Goal: Task Accomplishment & Management: Manage account settings

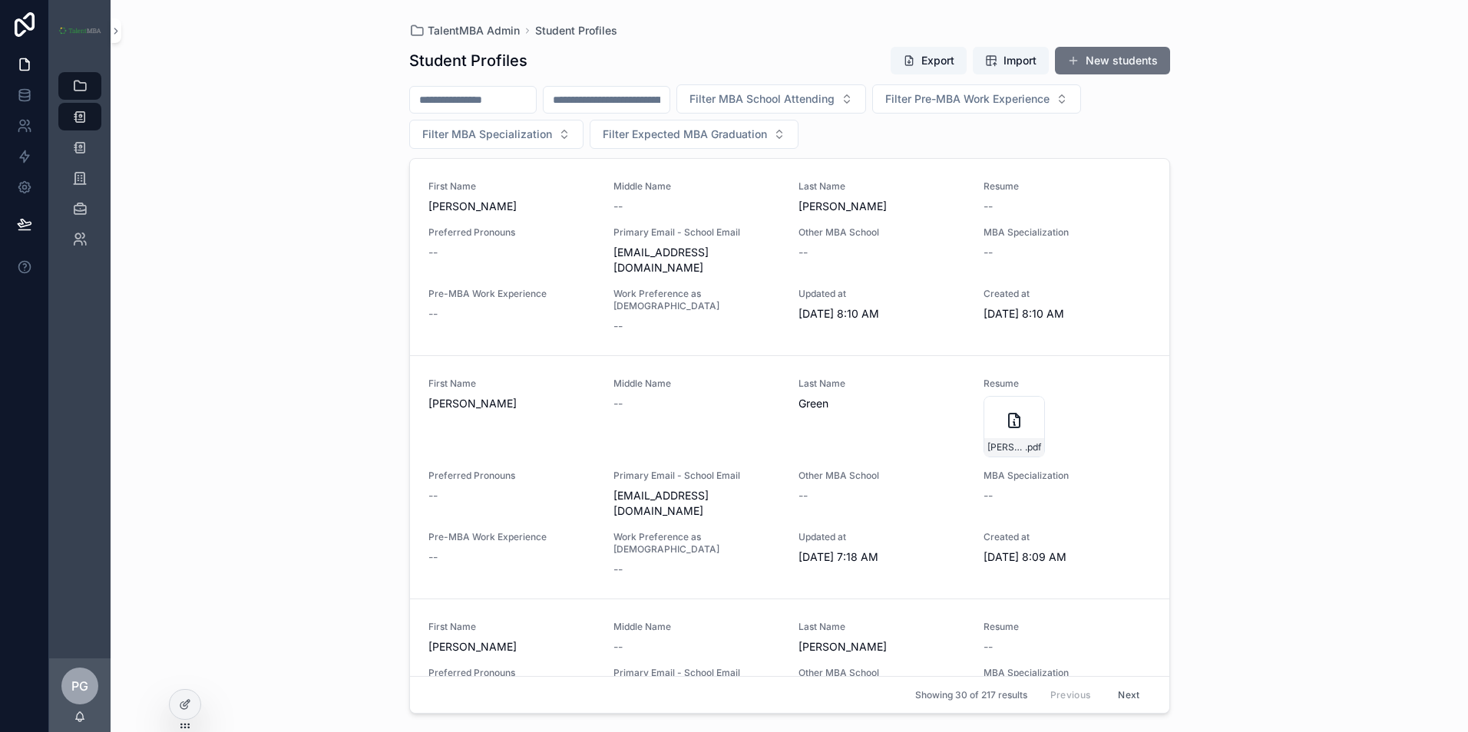
click at [516, 100] on input "scrollable content" at bounding box center [473, 99] width 126 height 21
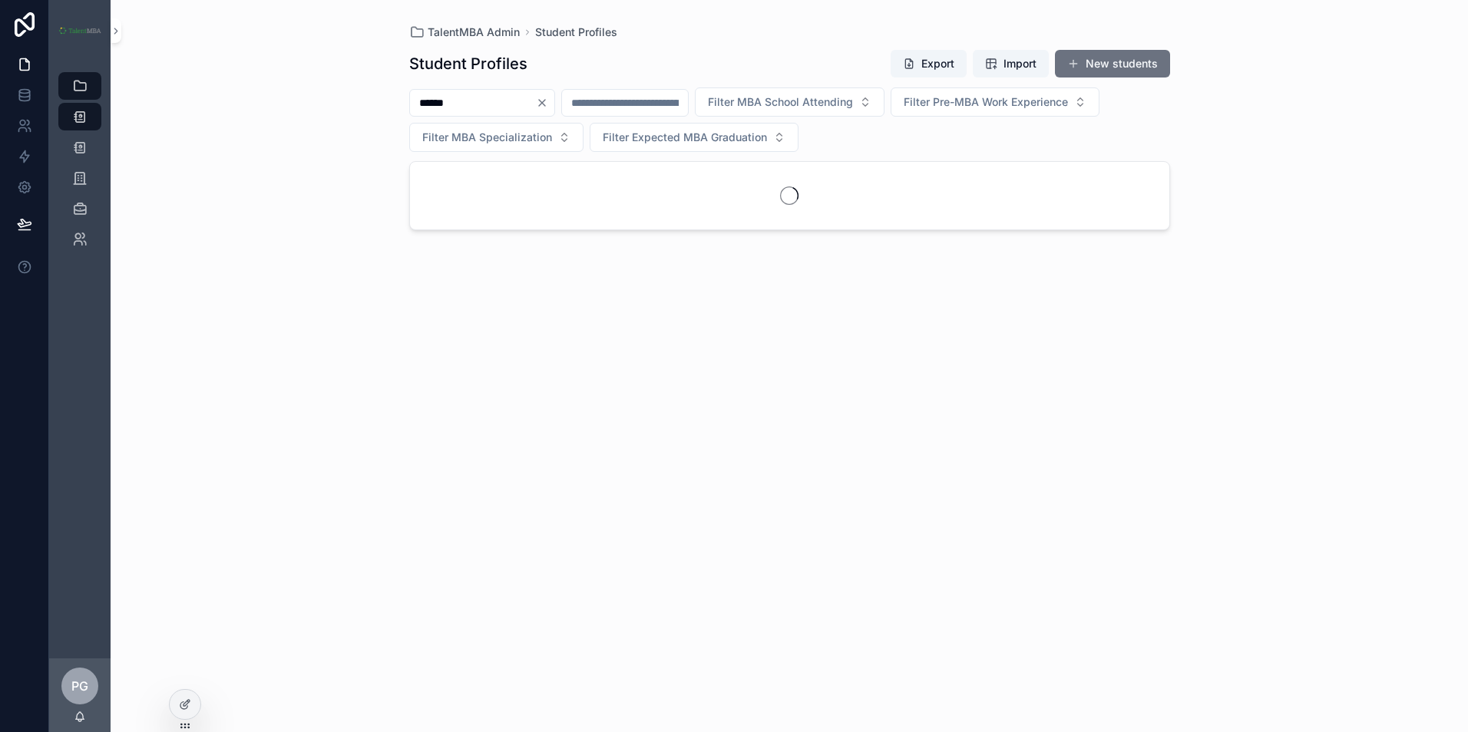
type input "******"
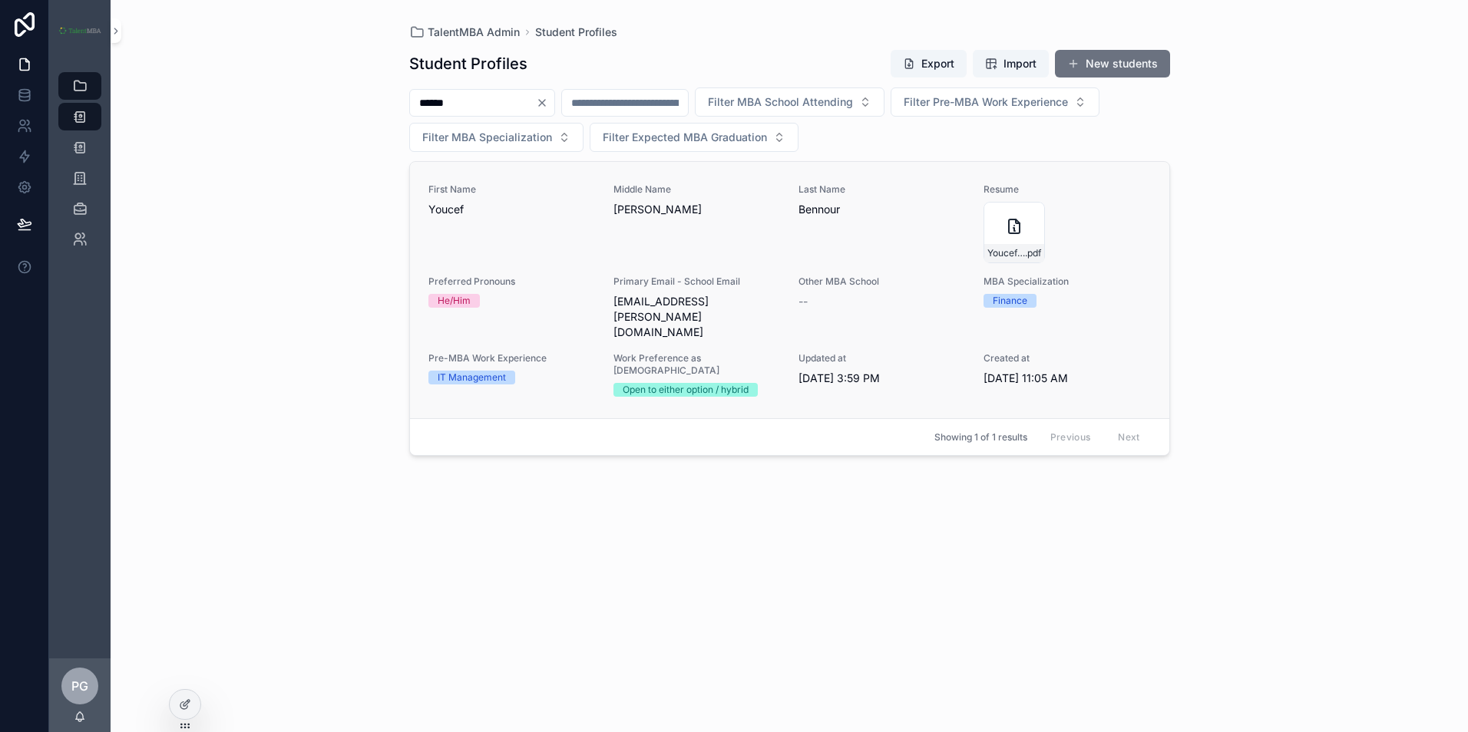
click at [617, 238] on div "Middle Name [PERSON_NAME]" at bounding box center [696, 223] width 167 height 80
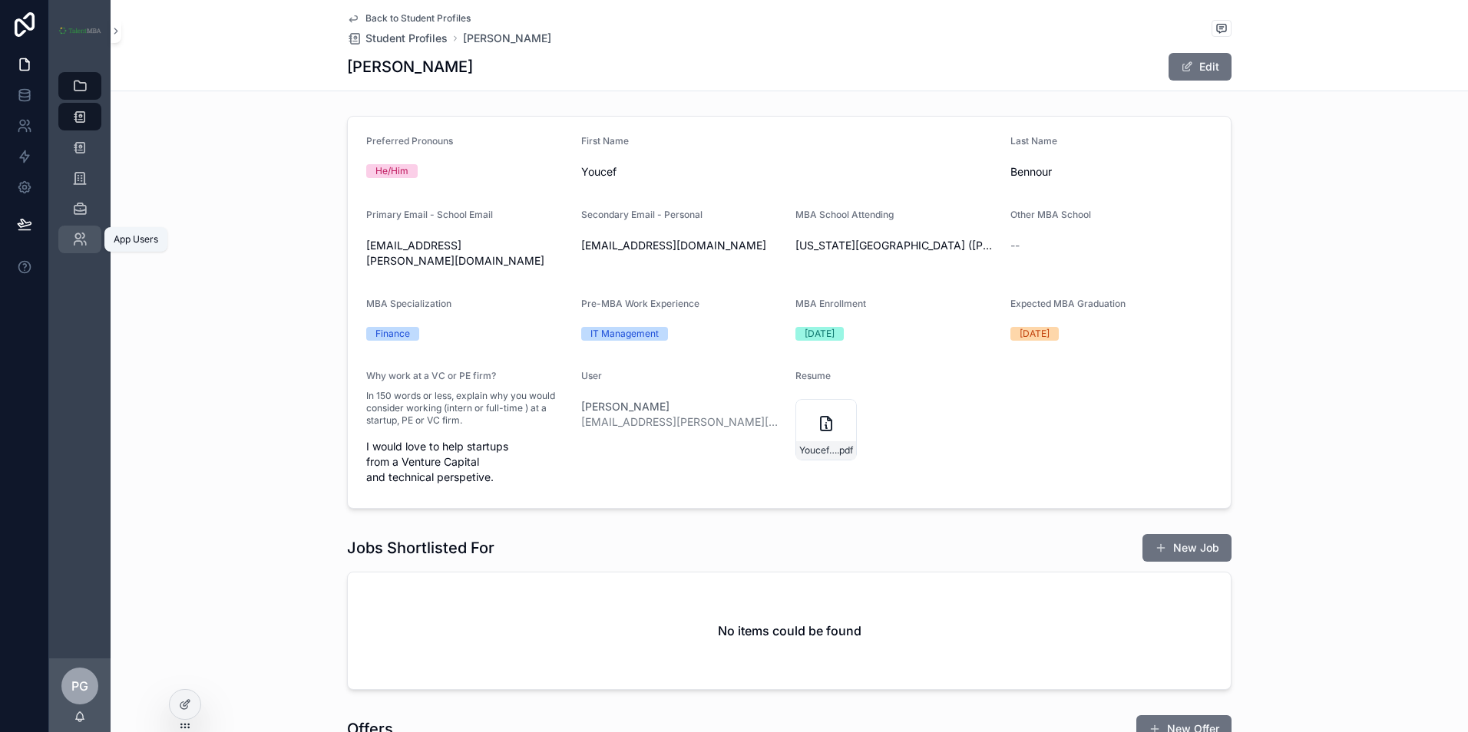
click at [88, 233] on div "App Users" at bounding box center [80, 239] width 25 height 25
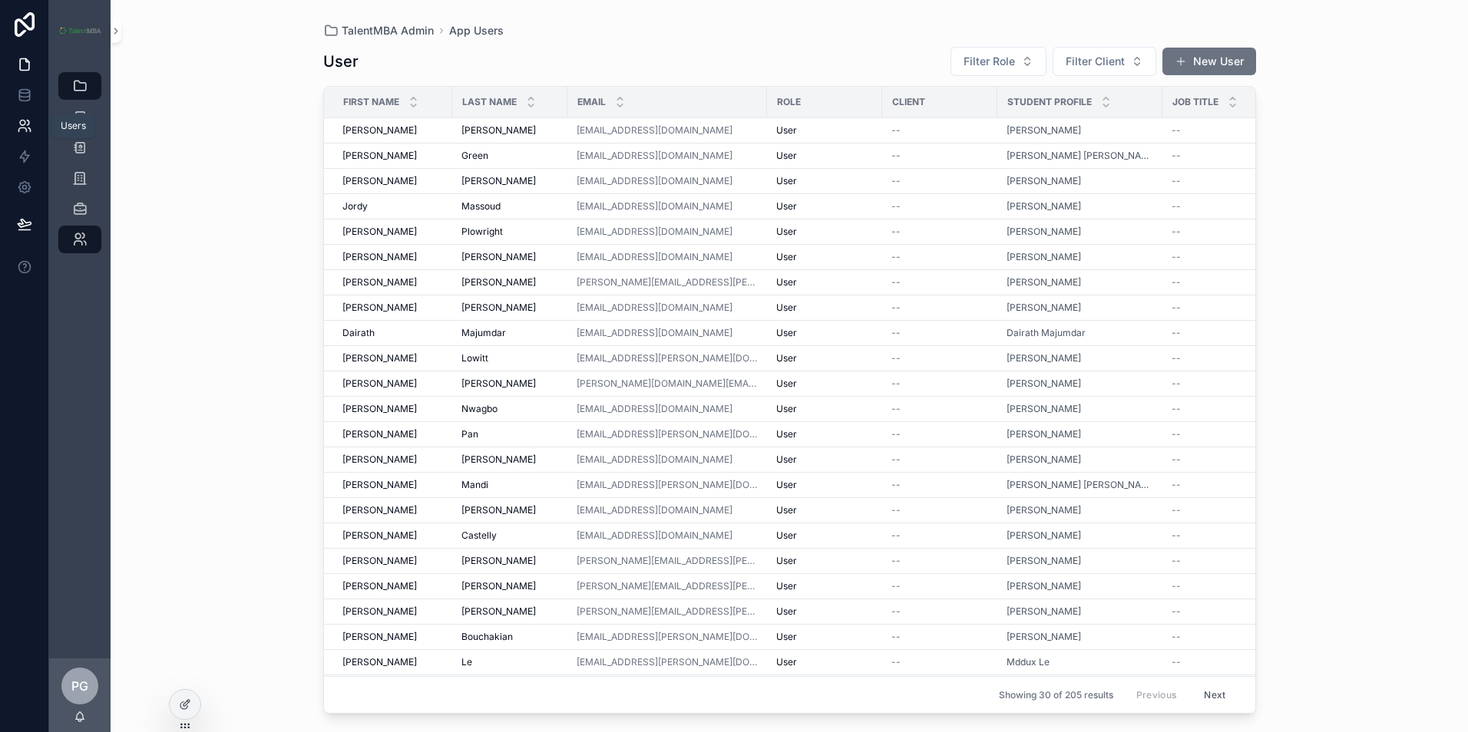
click at [41, 127] on link at bounding box center [24, 126] width 48 height 31
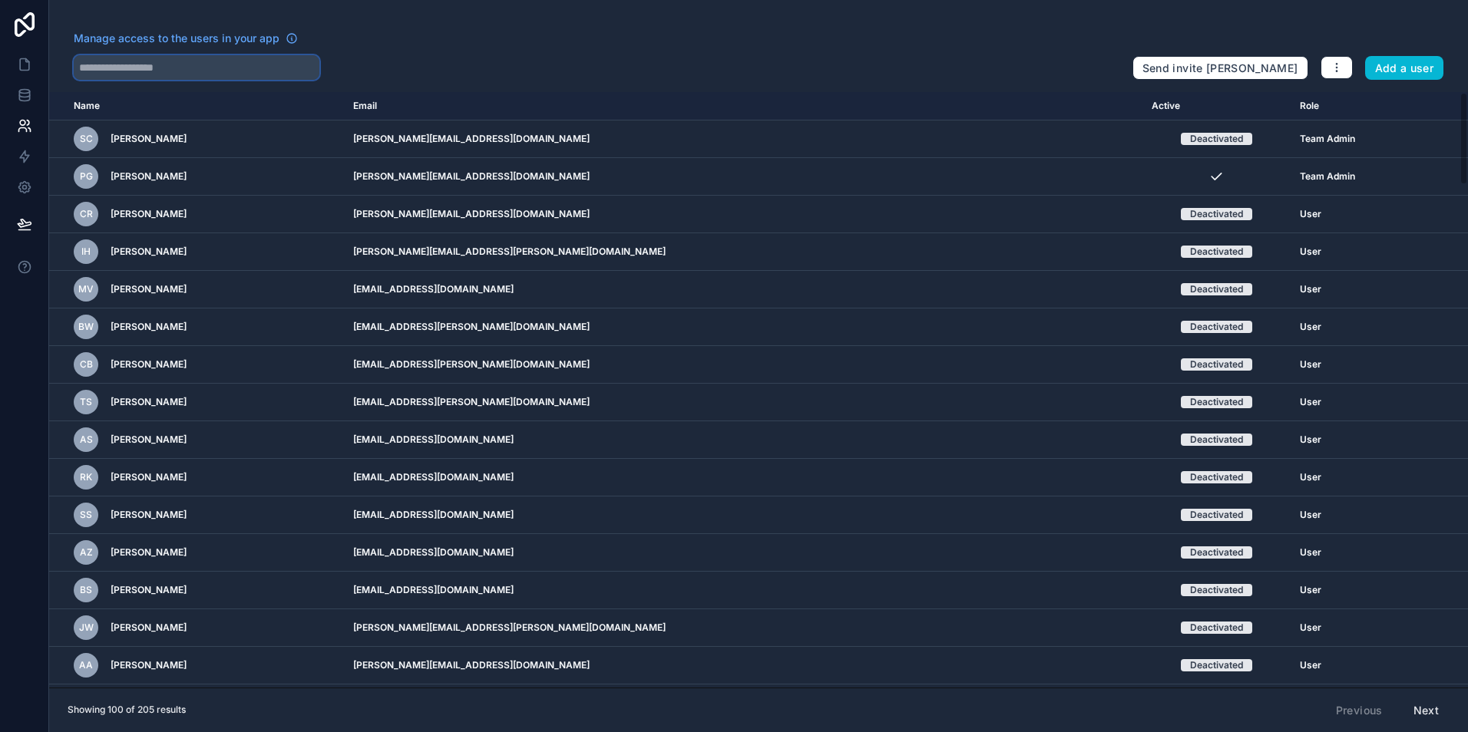
click at [244, 61] on input "text" at bounding box center [197, 67] width 246 height 25
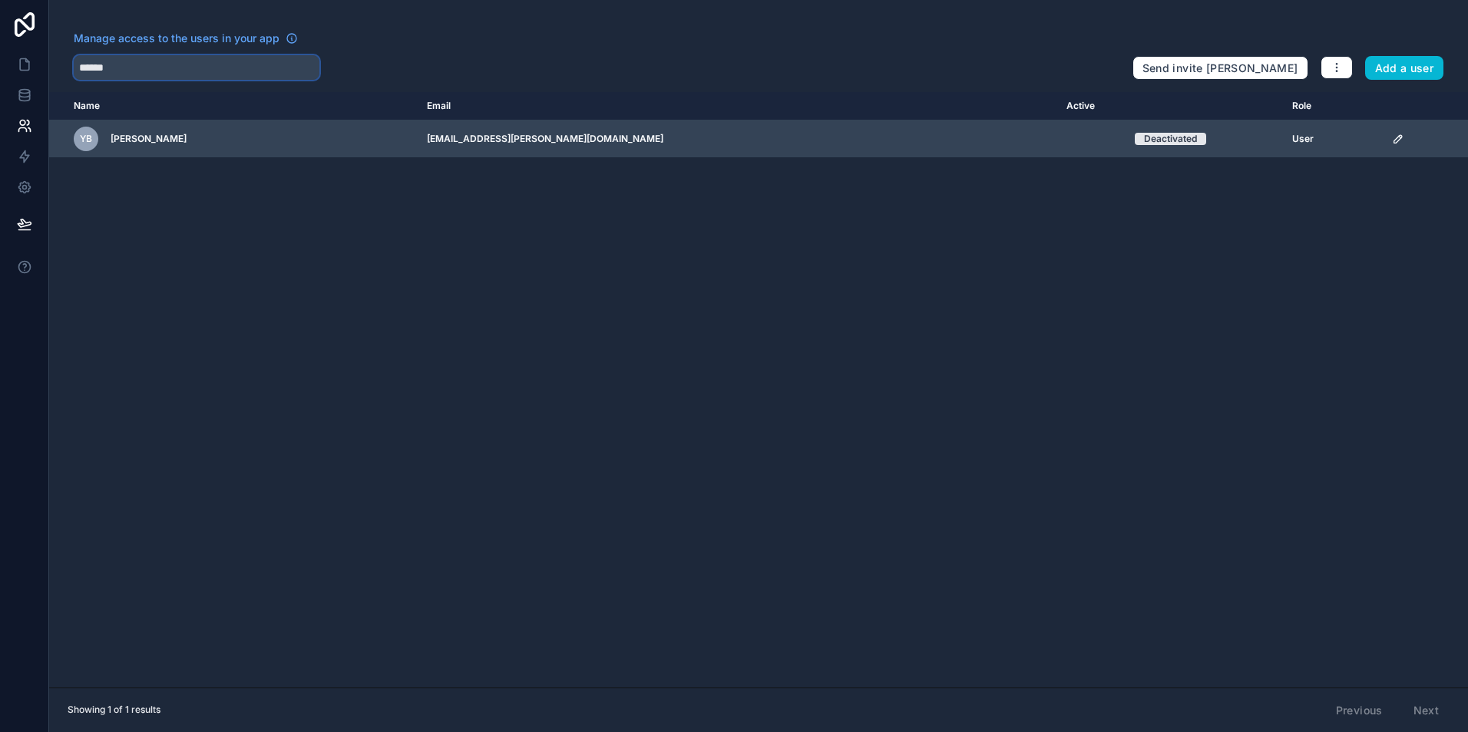
type input "******"
click at [1392, 142] on icon "scrollable content" at bounding box center [1398, 139] width 12 height 12
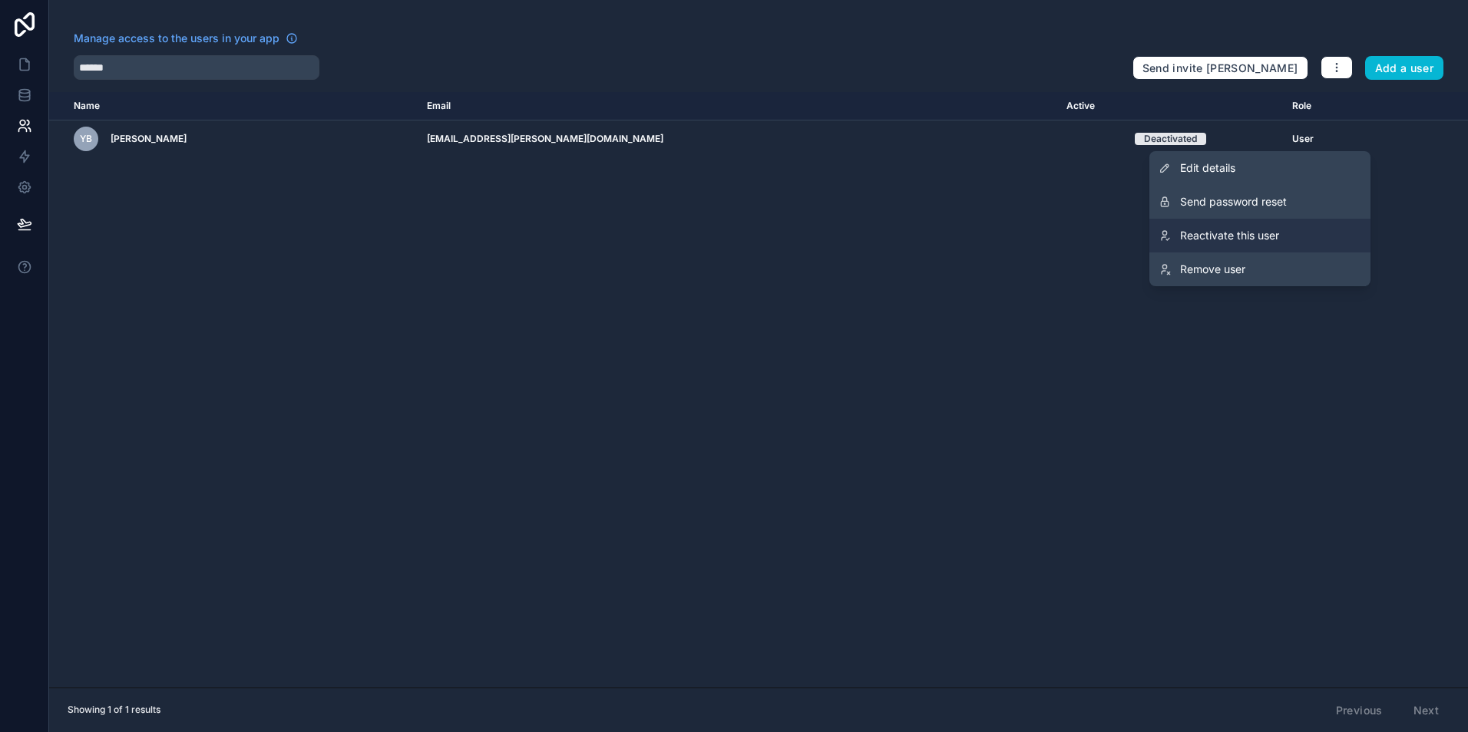
click at [1277, 240] on span "Reactivate this user" at bounding box center [1229, 235] width 99 height 15
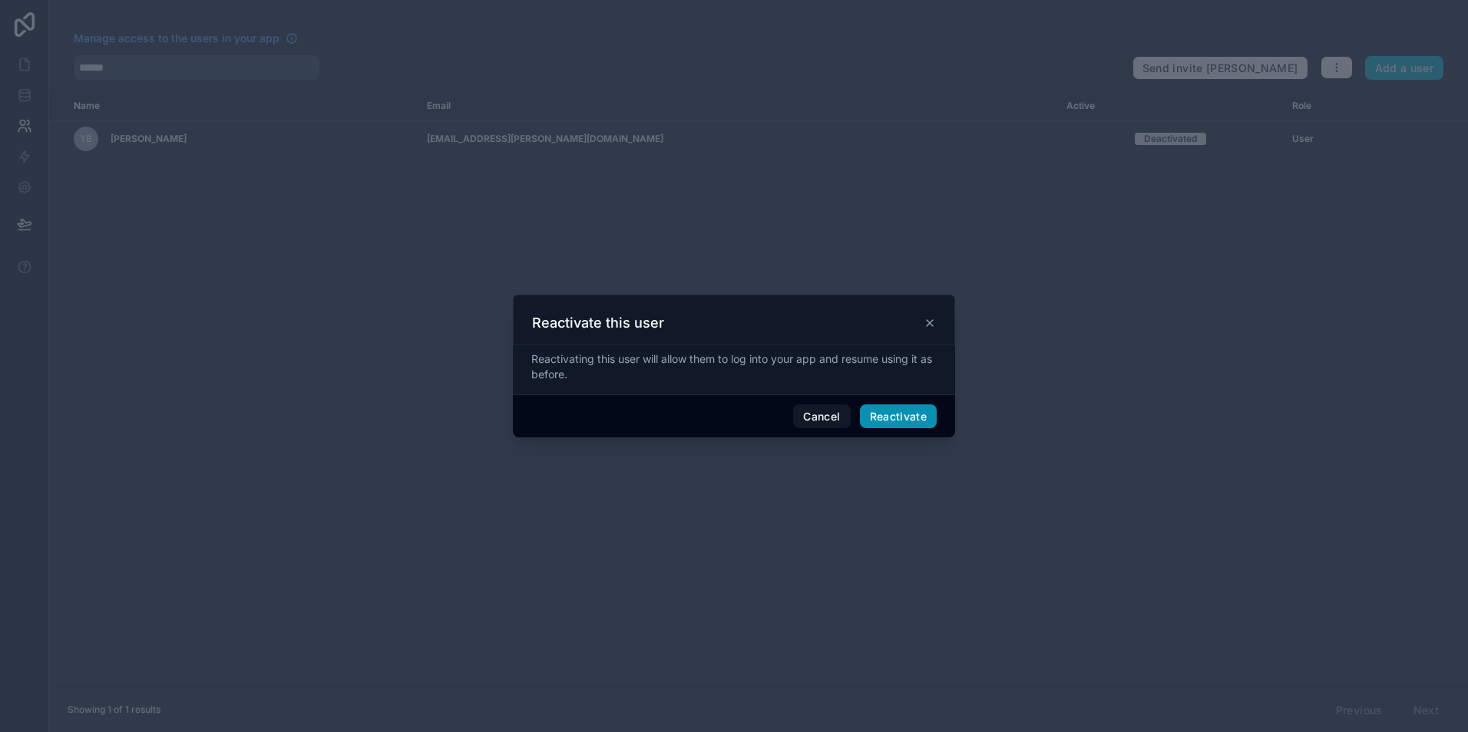
click at [903, 418] on button "Reactivate" at bounding box center [899, 417] width 78 height 25
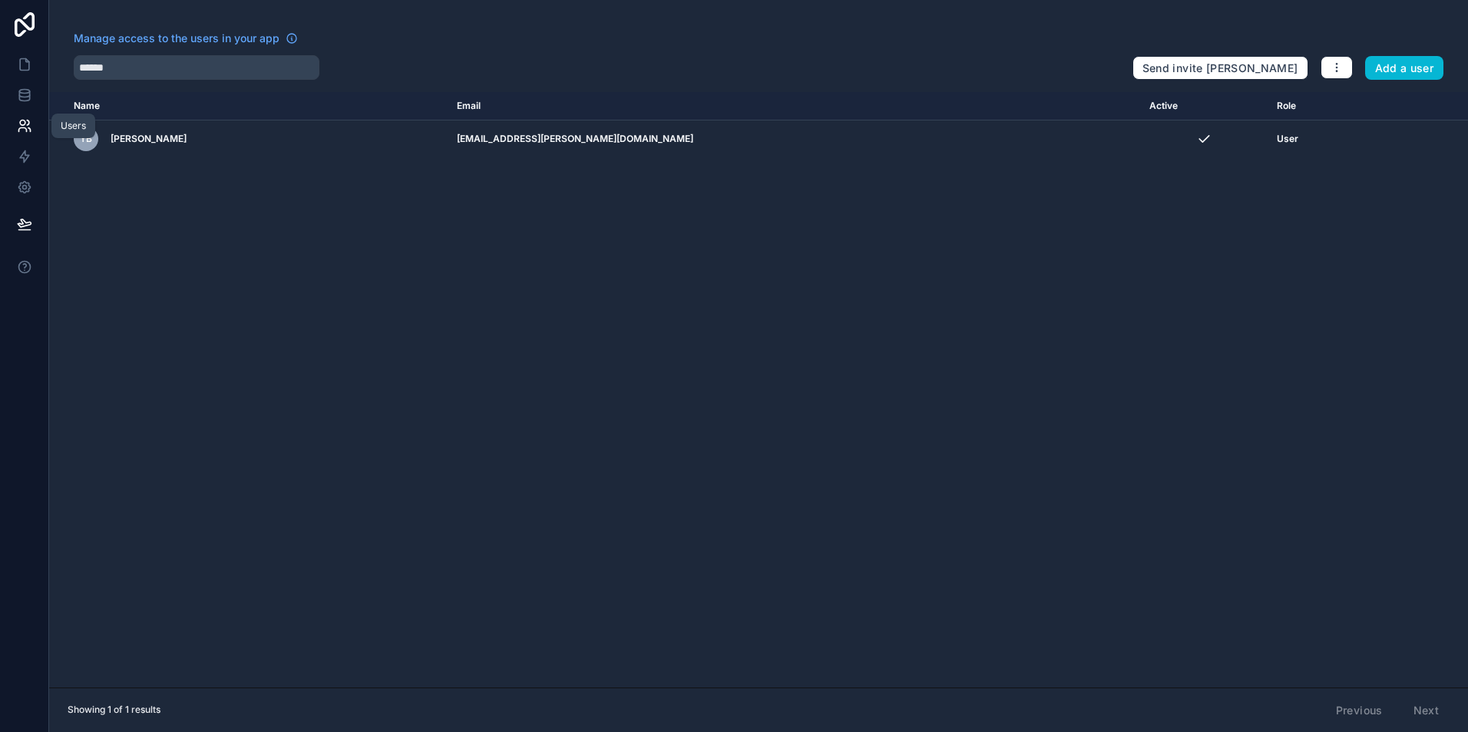
click at [40, 122] on link at bounding box center [24, 126] width 48 height 31
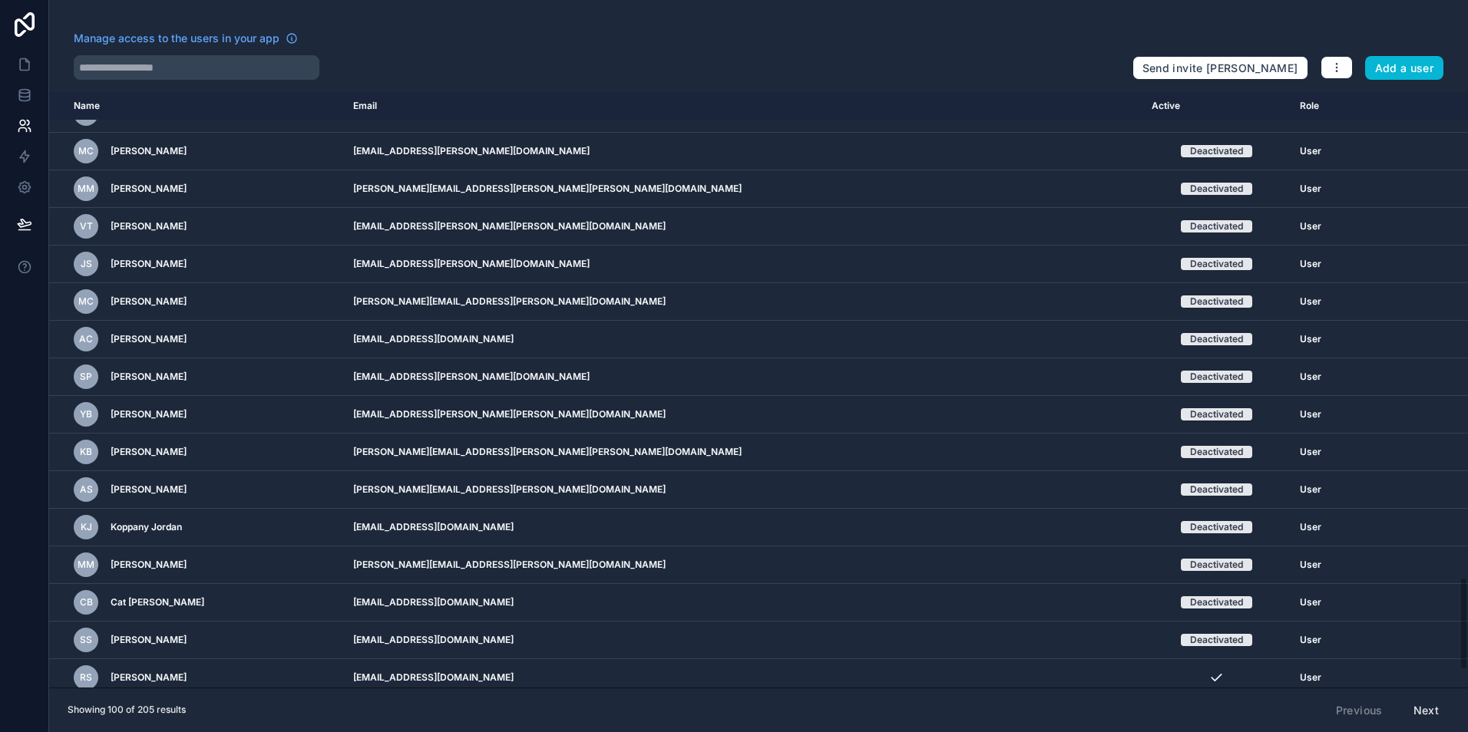
scroll to position [3194, 0]
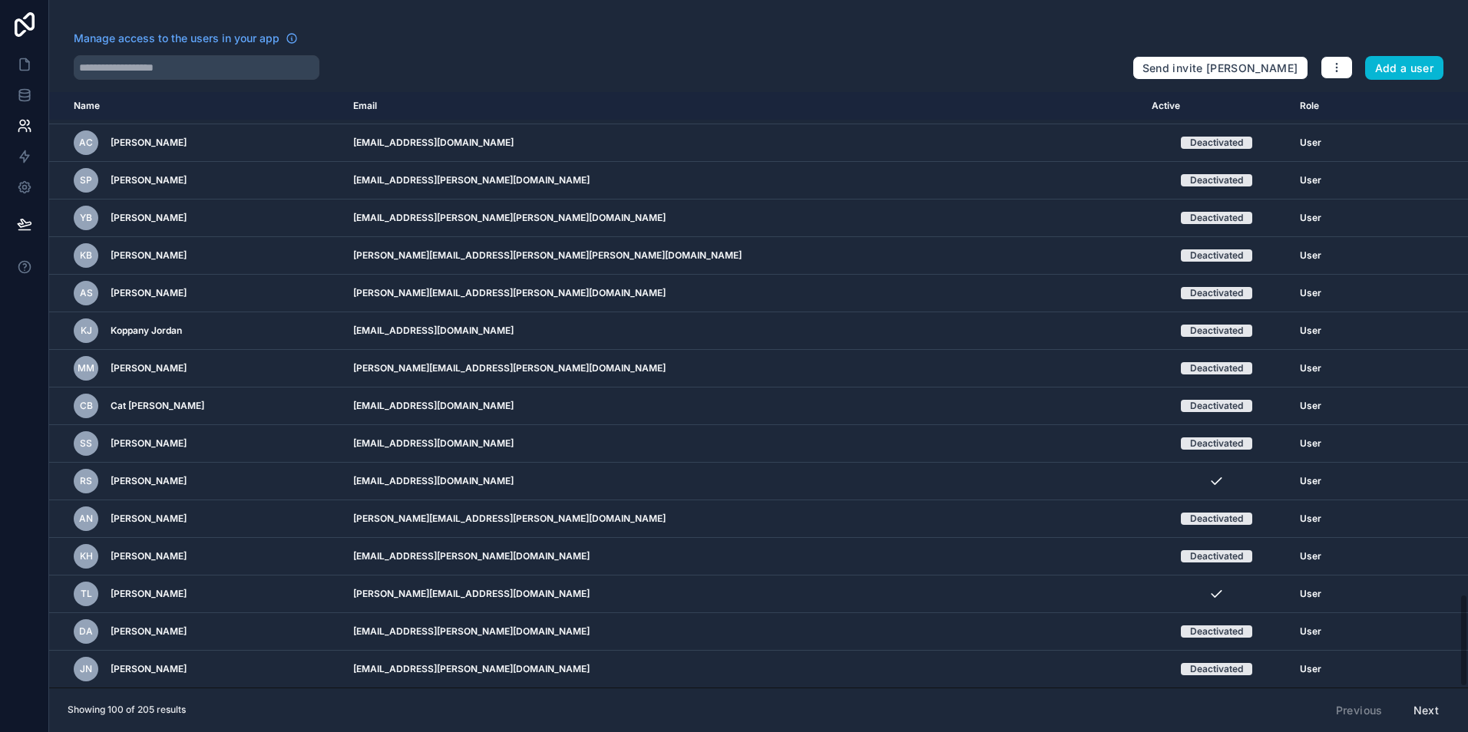
click at [1442, 716] on button "Next" at bounding box center [1426, 711] width 47 height 26
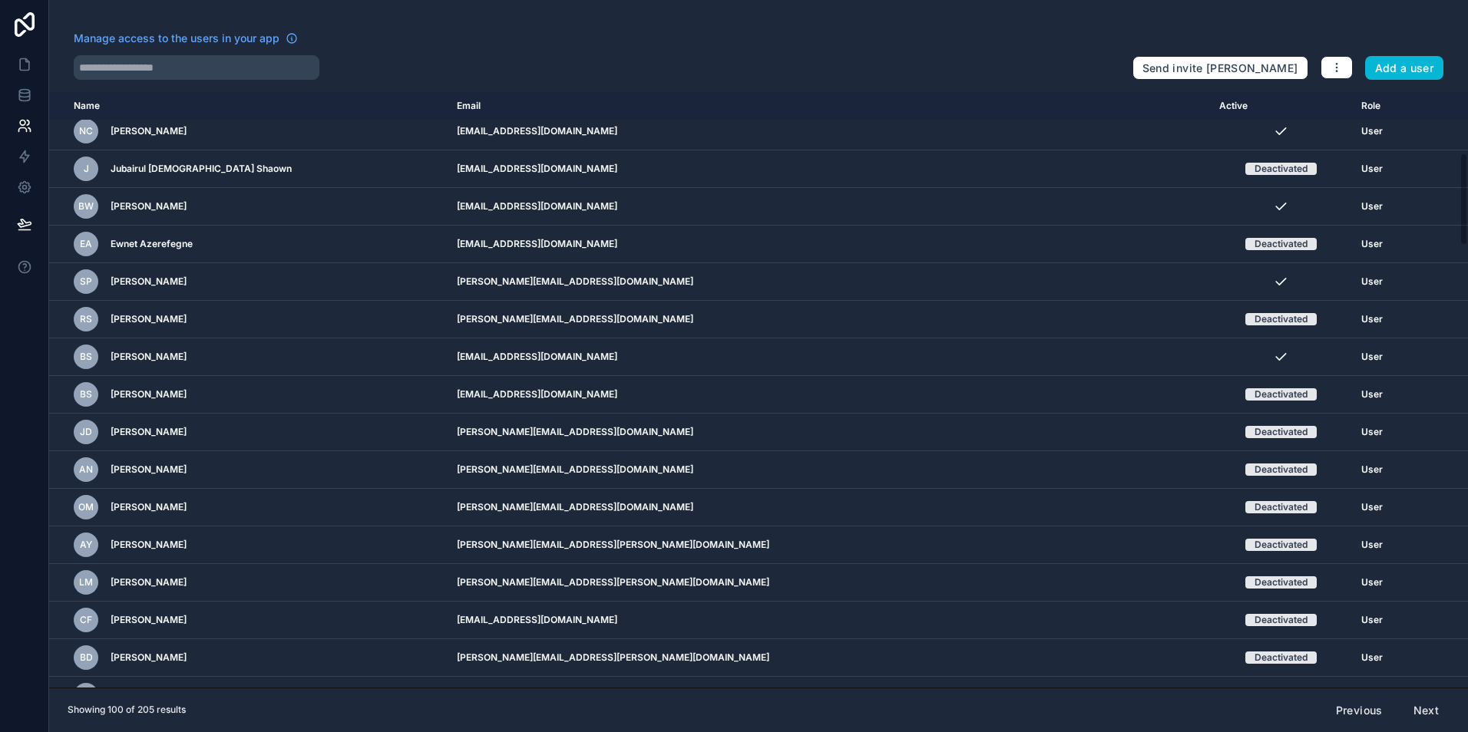
scroll to position [921, 0]
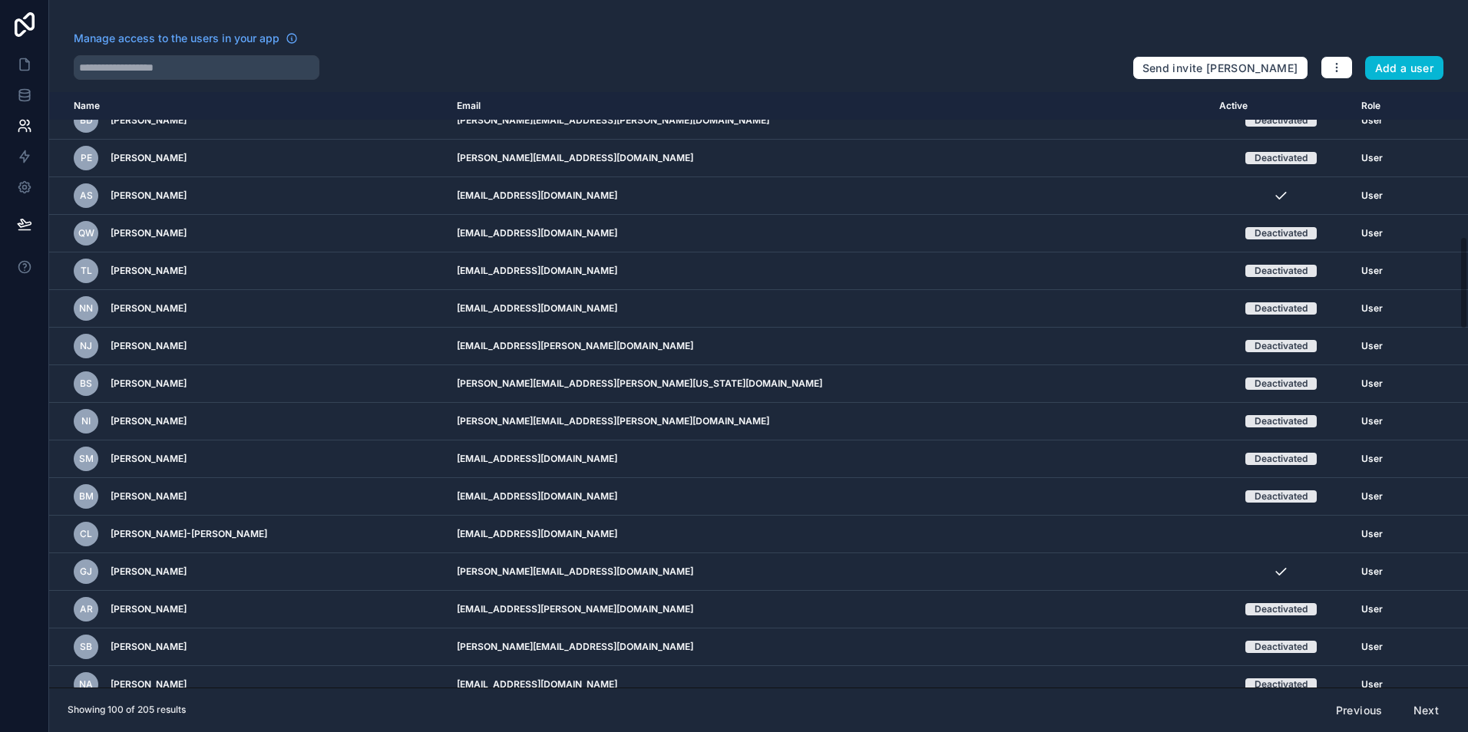
click at [1426, 710] on button "Next" at bounding box center [1426, 711] width 47 height 26
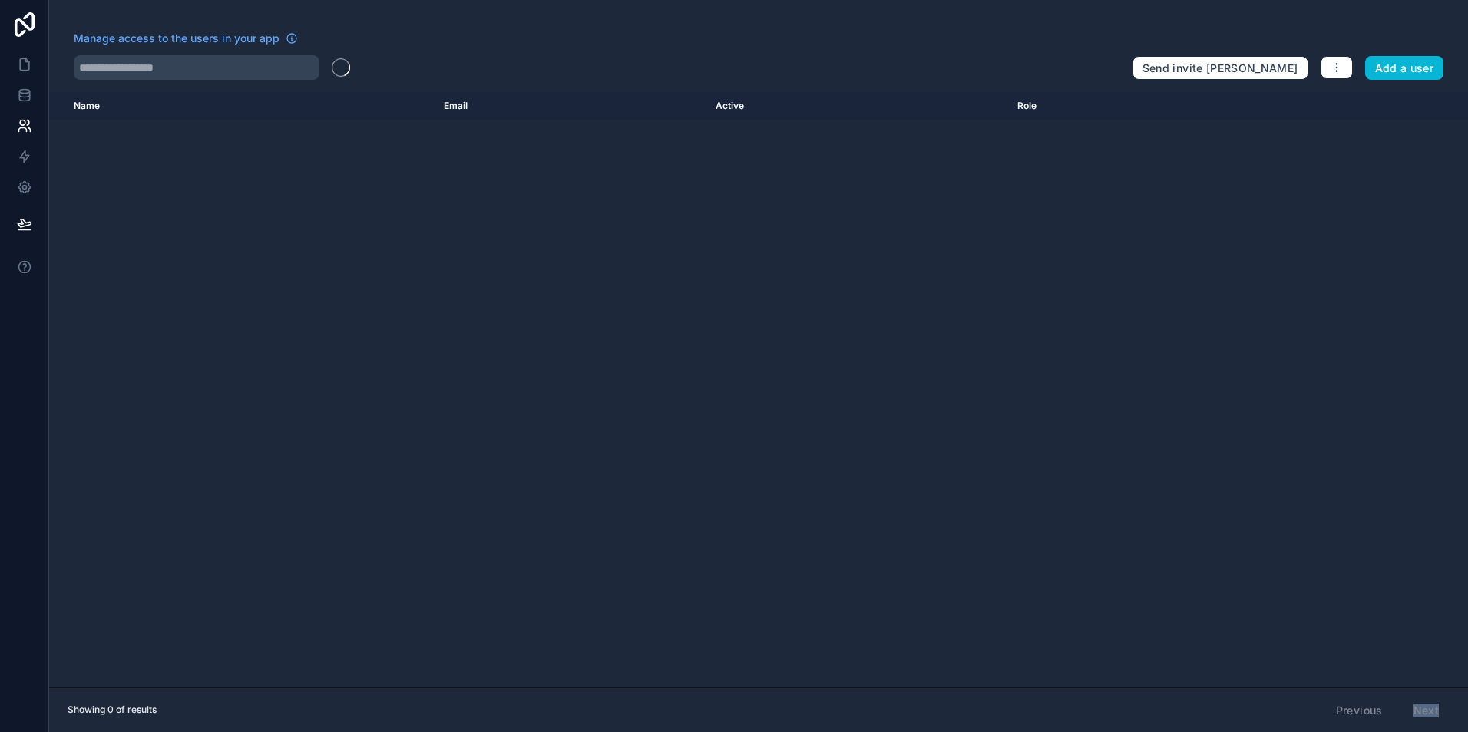
click at [1426, 710] on div "Previous Next" at bounding box center [1387, 711] width 124 height 26
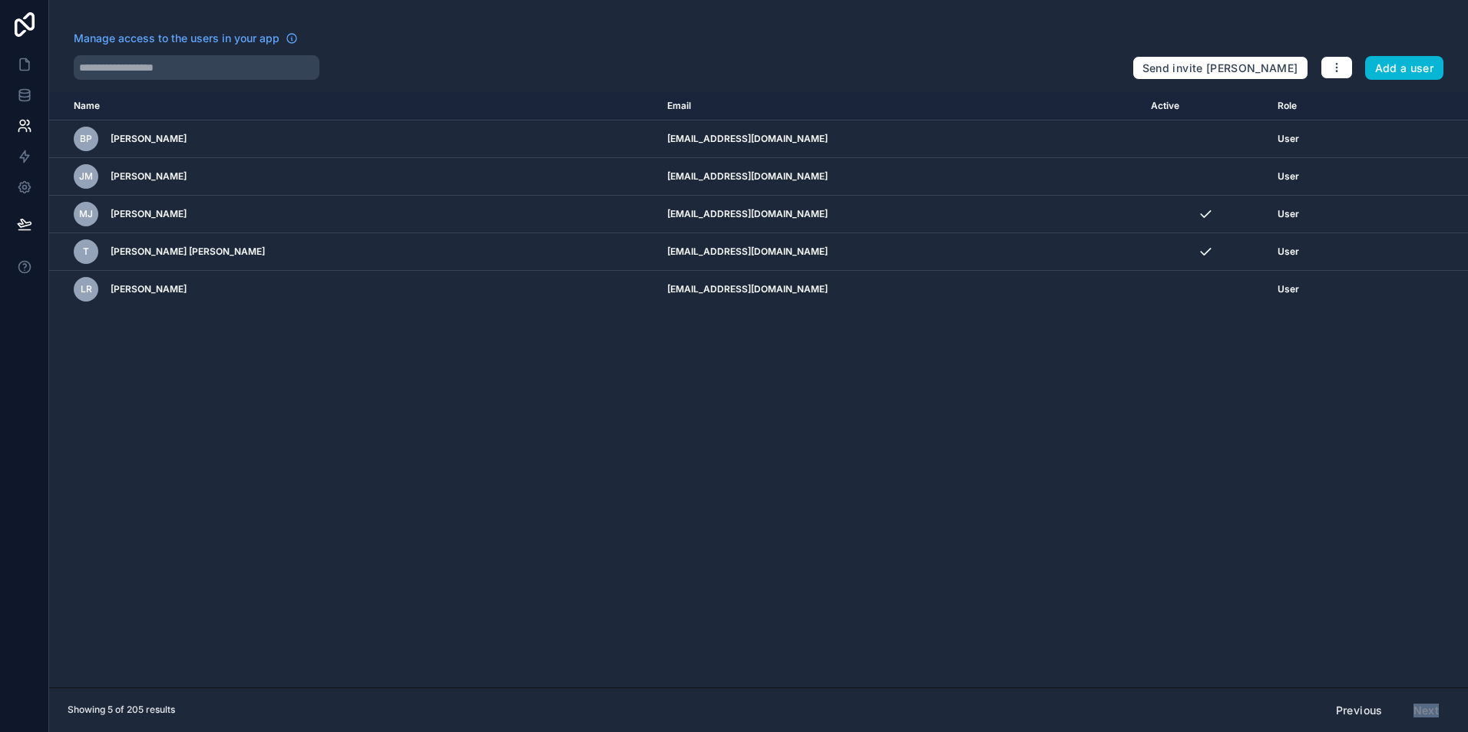
drag, startPoint x: 1426, startPoint y: 710, endPoint x: 1347, endPoint y: 706, distance: 78.4
click at [1347, 706] on button "Previous" at bounding box center [1359, 711] width 68 height 26
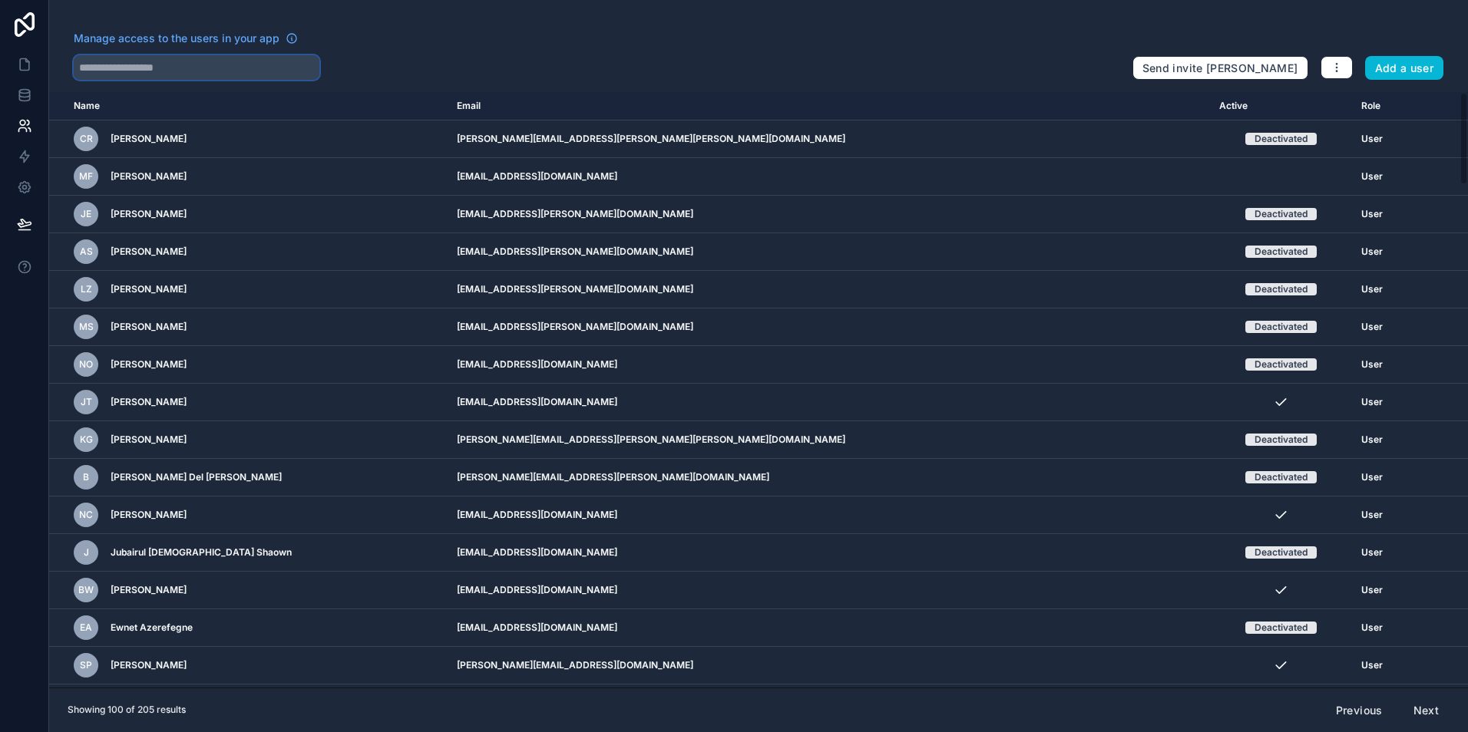
click at [212, 64] on input "text" at bounding box center [197, 67] width 246 height 25
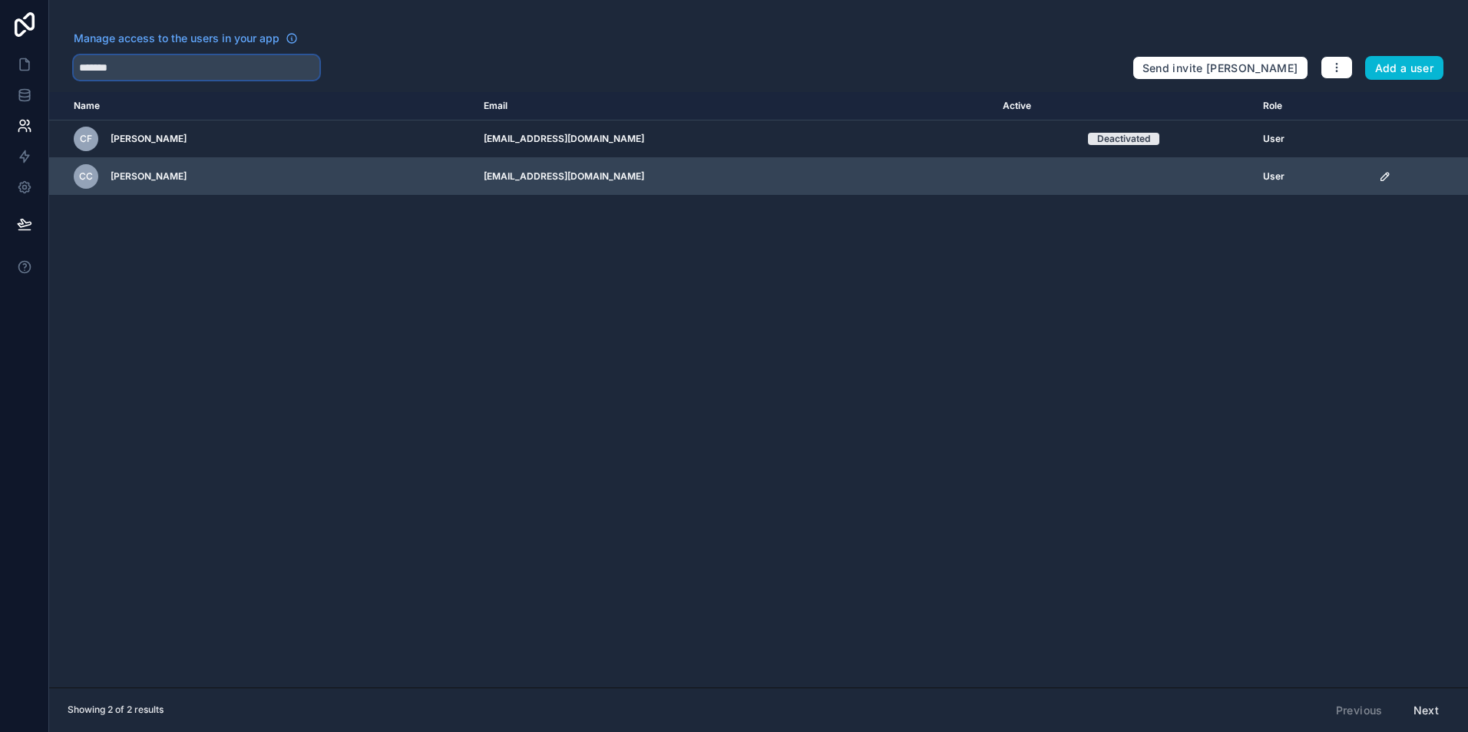
type input "*******"
click at [465, 182] on div "CC [PERSON_NAME]" at bounding box center [270, 176] width 392 height 25
click at [1167, 180] on td "scrollable content" at bounding box center [1123, 177] width 260 height 38
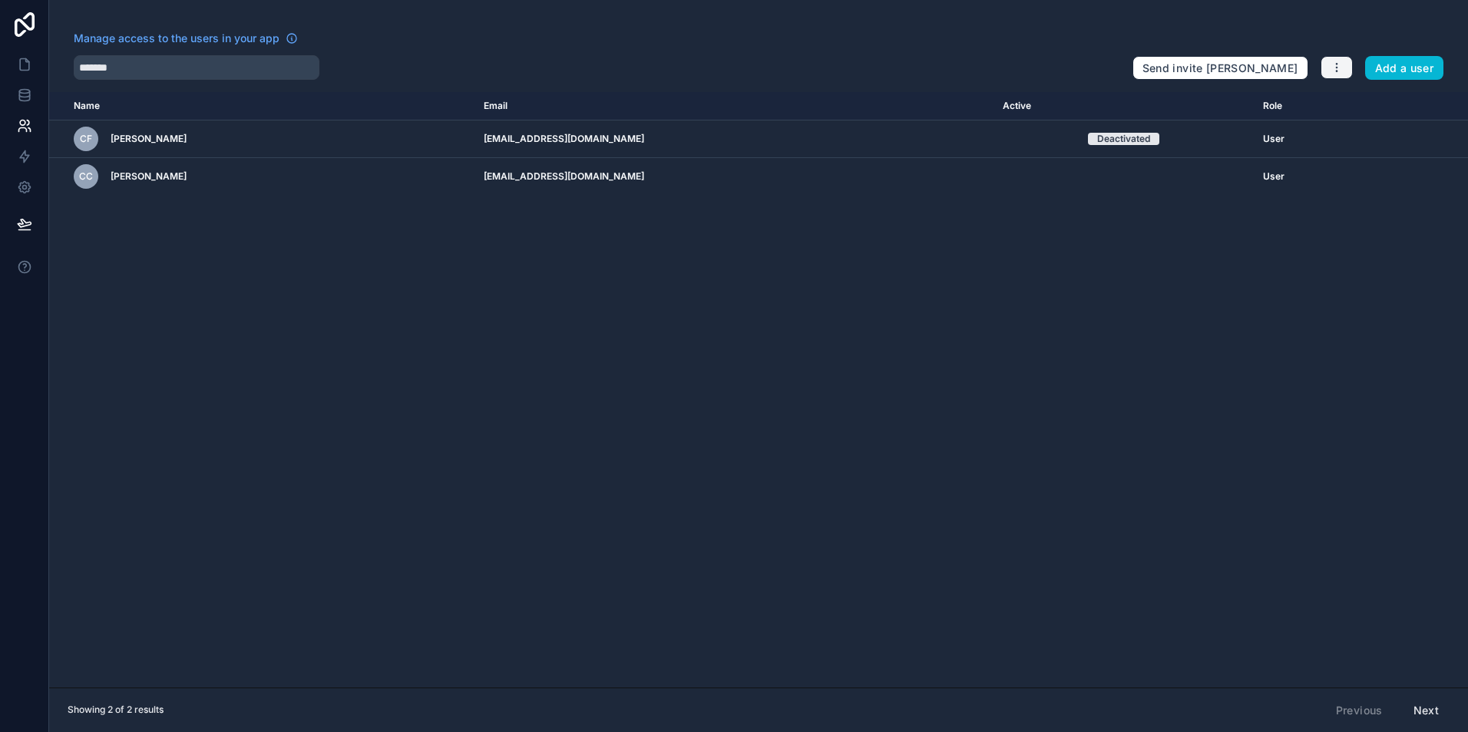
click at [1344, 61] on button "button" at bounding box center [1337, 67] width 32 height 23
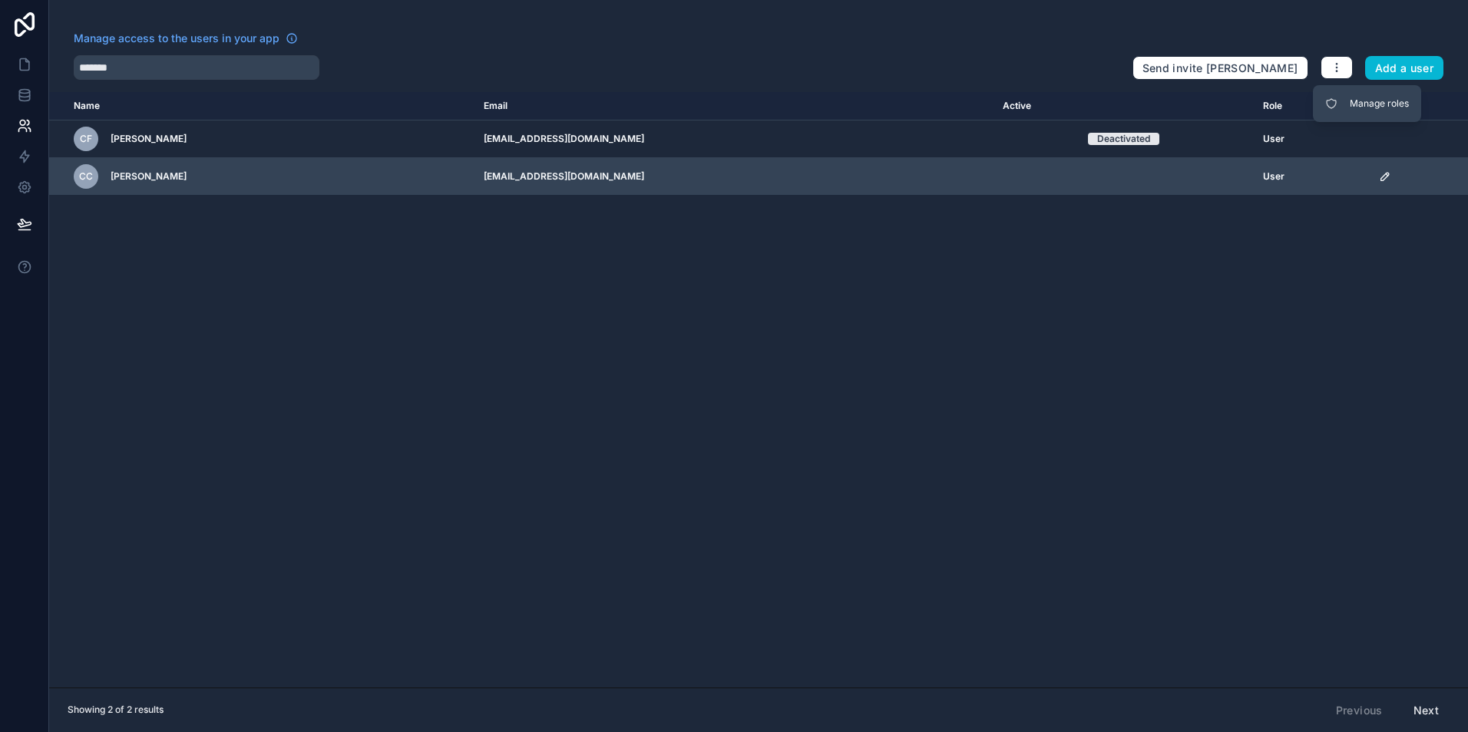
click at [603, 180] on td "[EMAIL_ADDRESS][DOMAIN_NAME]" at bounding box center [733, 177] width 519 height 38
click at [157, 177] on span "[PERSON_NAME]" at bounding box center [149, 176] width 76 height 12
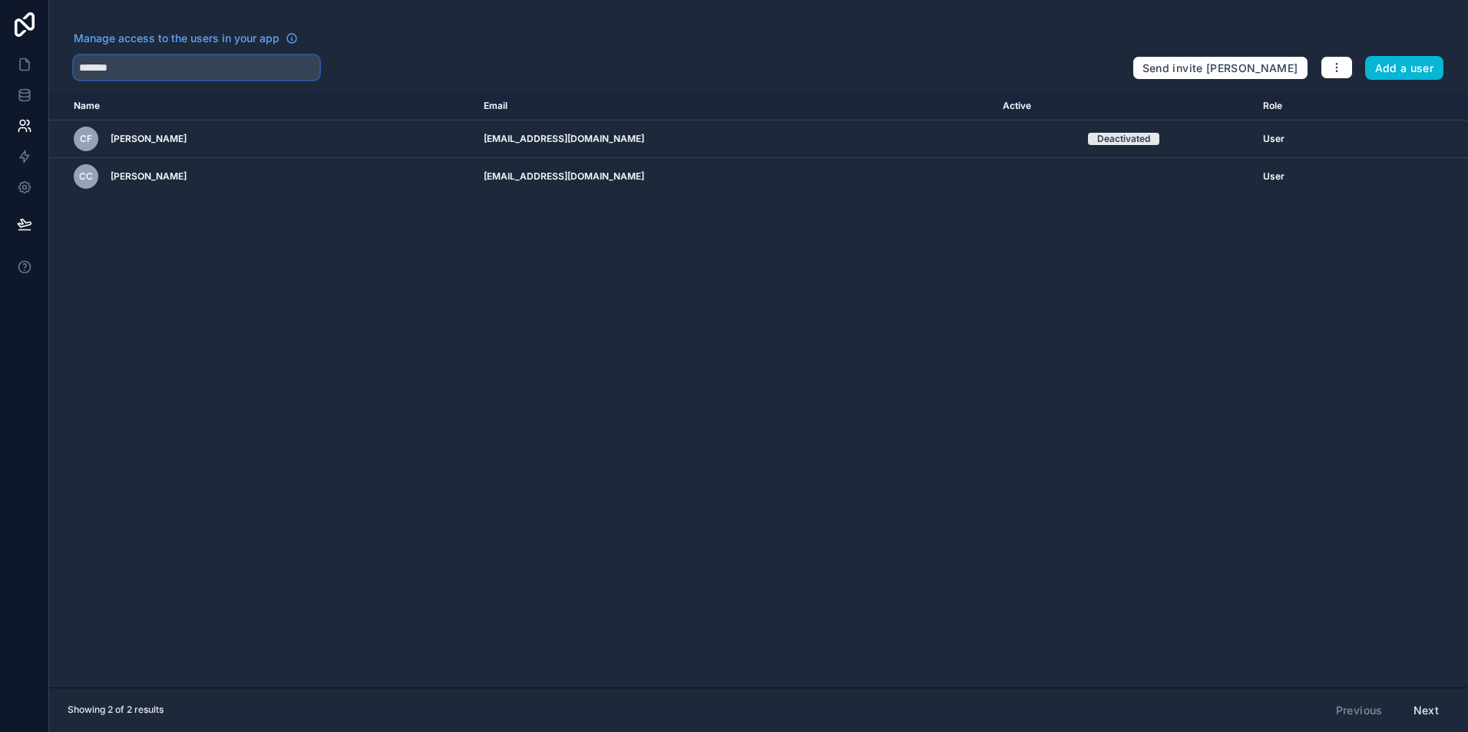
click at [261, 64] on input "*******" at bounding box center [197, 67] width 246 height 25
drag, startPoint x: 77, startPoint y: 60, endPoint x: 14, endPoint y: 58, distance: 63.0
click at [14, 58] on div "App Manage access to the users in your app ******* Send invite reminders Add a …" at bounding box center [734, 366] width 1468 height 732
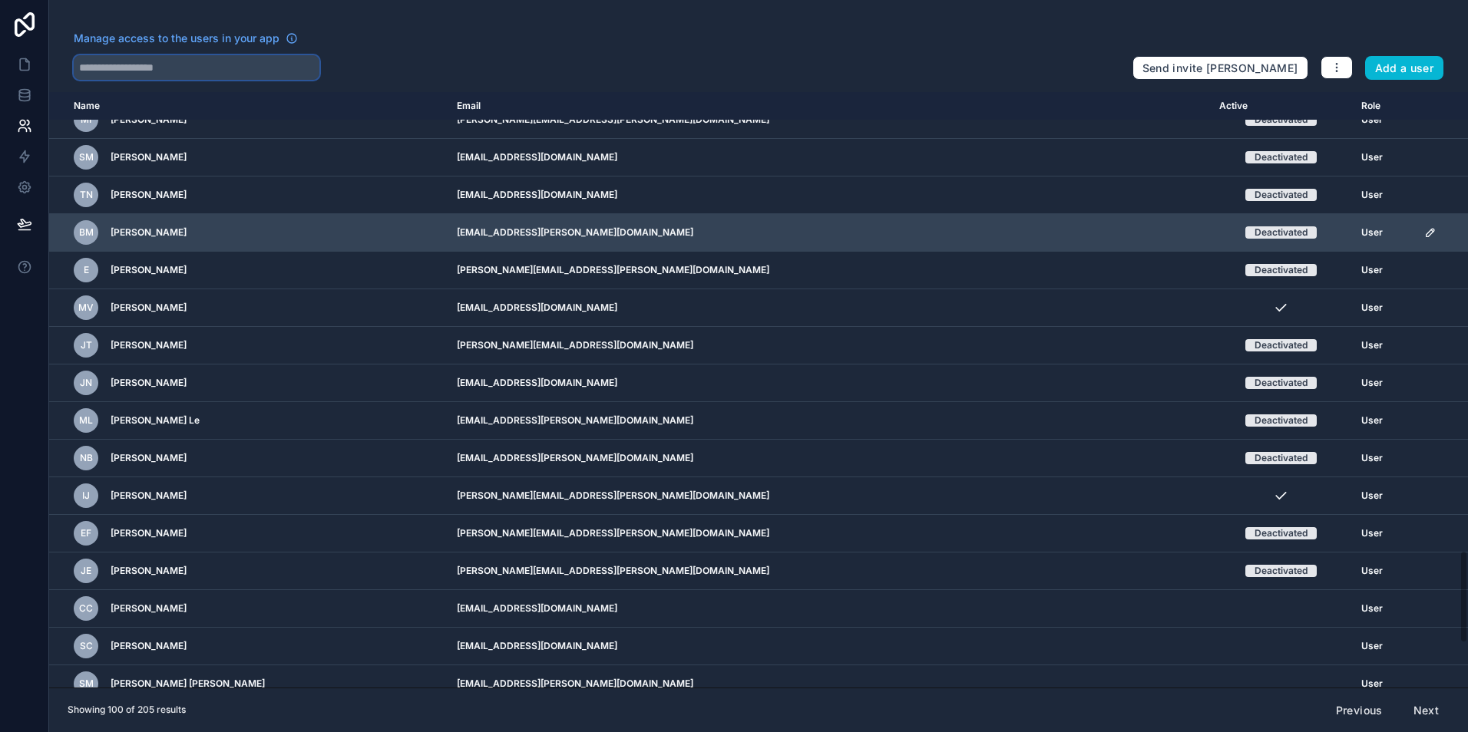
scroll to position [3194, 0]
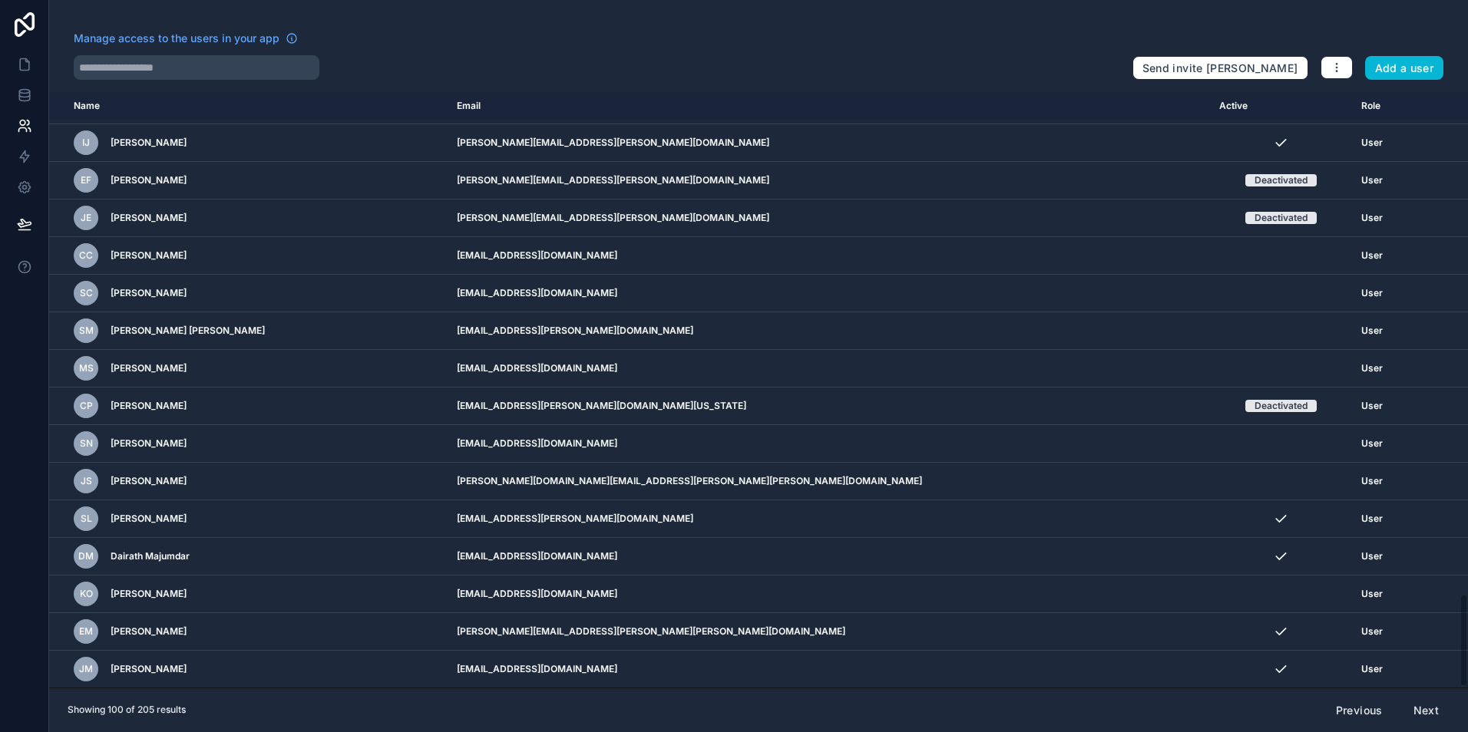
click at [1421, 710] on button "Next" at bounding box center [1426, 711] width 47 height 26
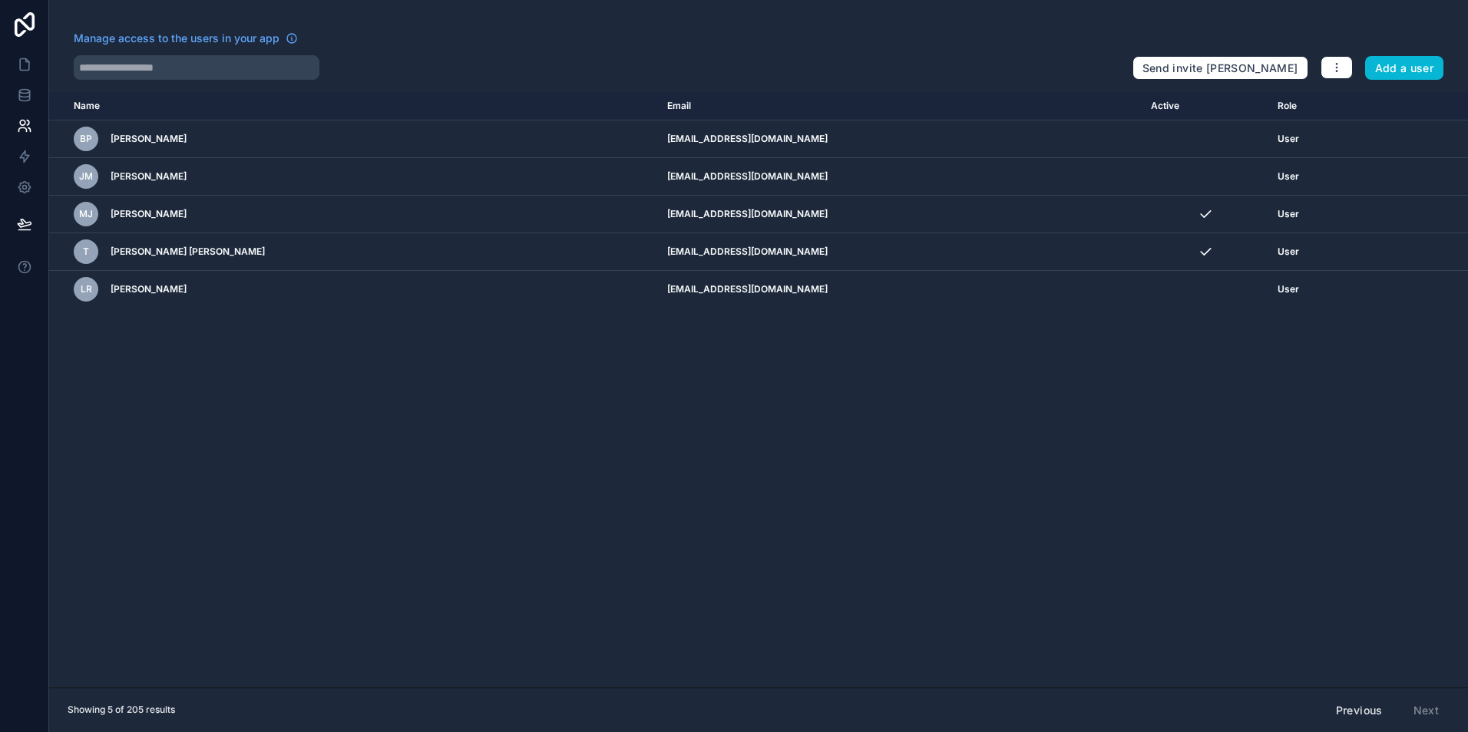
click at [1359, 710] on button "Previous" at bounding box center [1359, 711] width 68 height 26
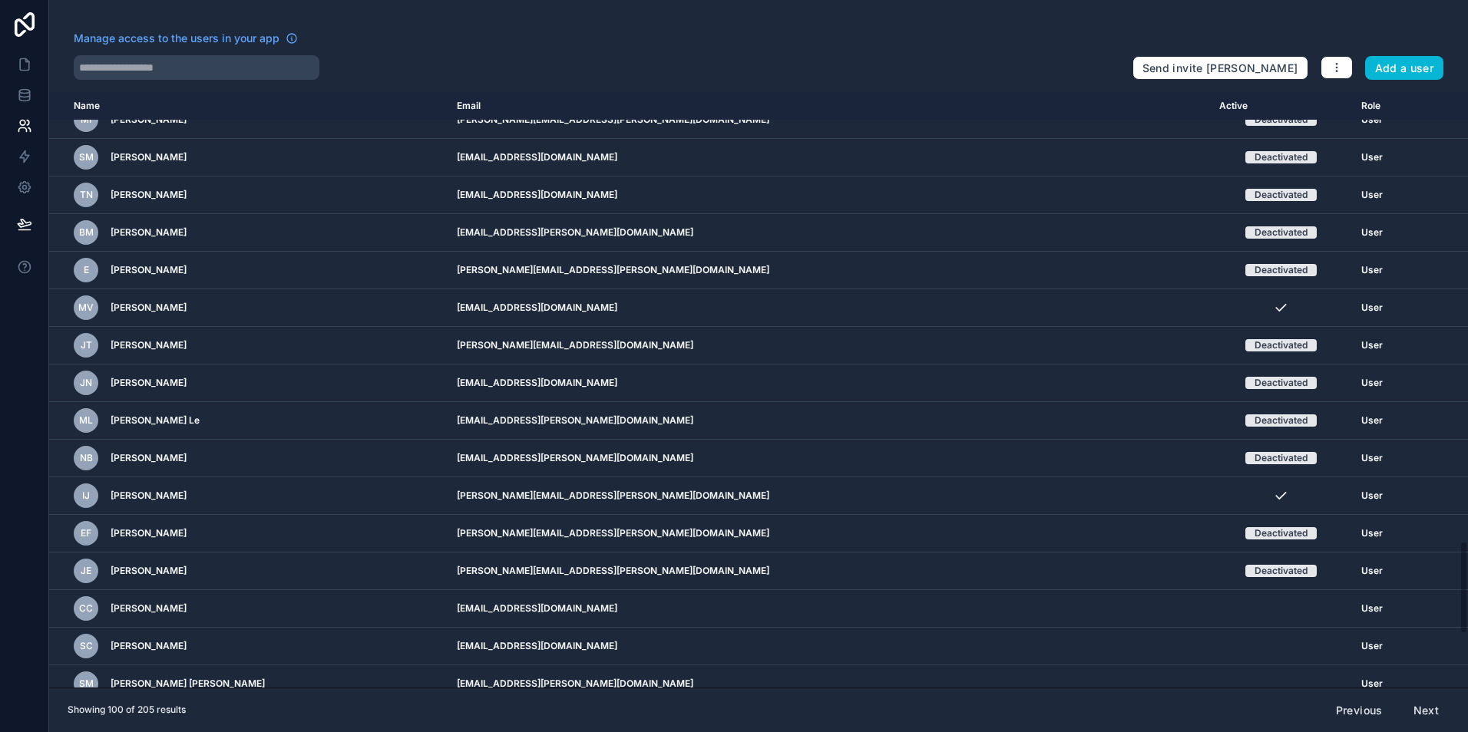
scroll to position [3194, 0]
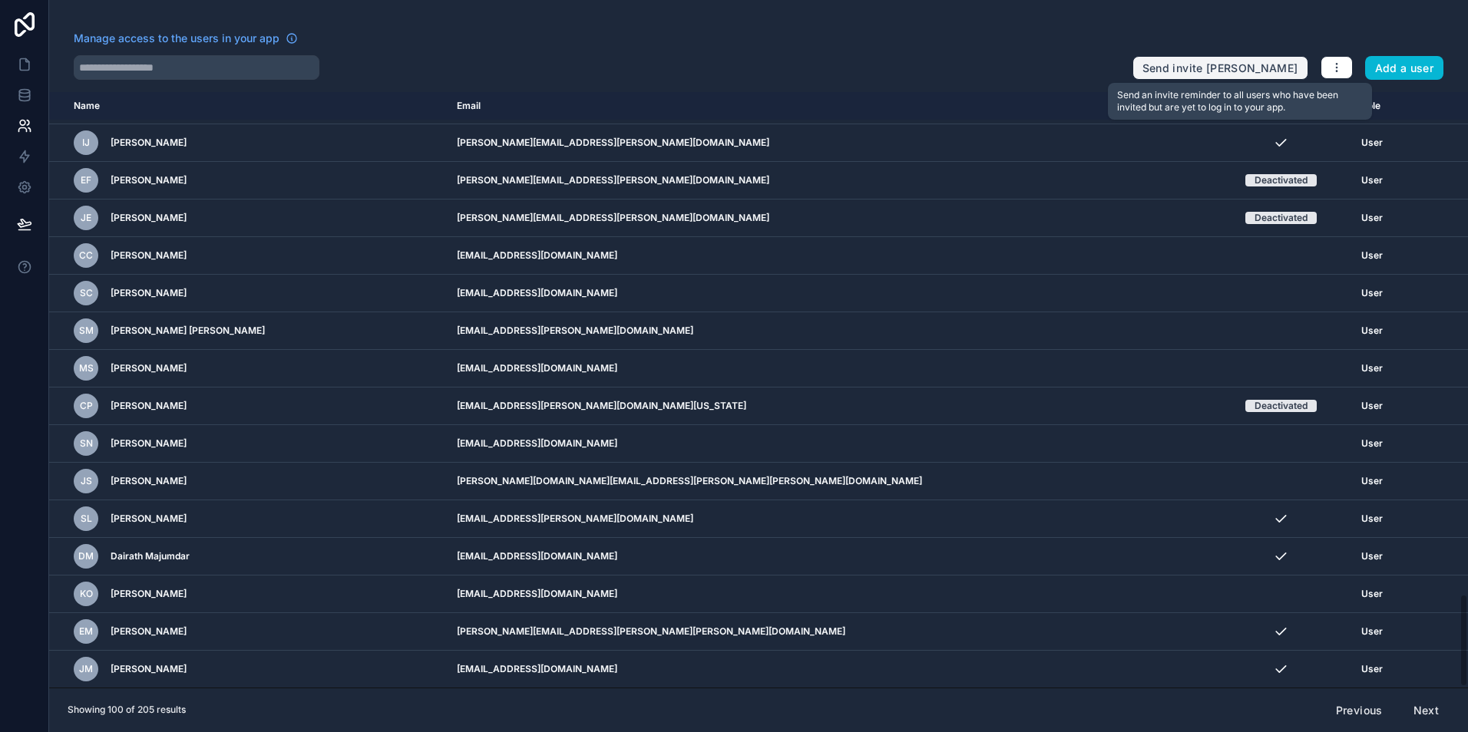
click at [1258, 70] on button "Send invite [PERSON_NAME]" at bounding box center [1220, 68] width 176 height 25
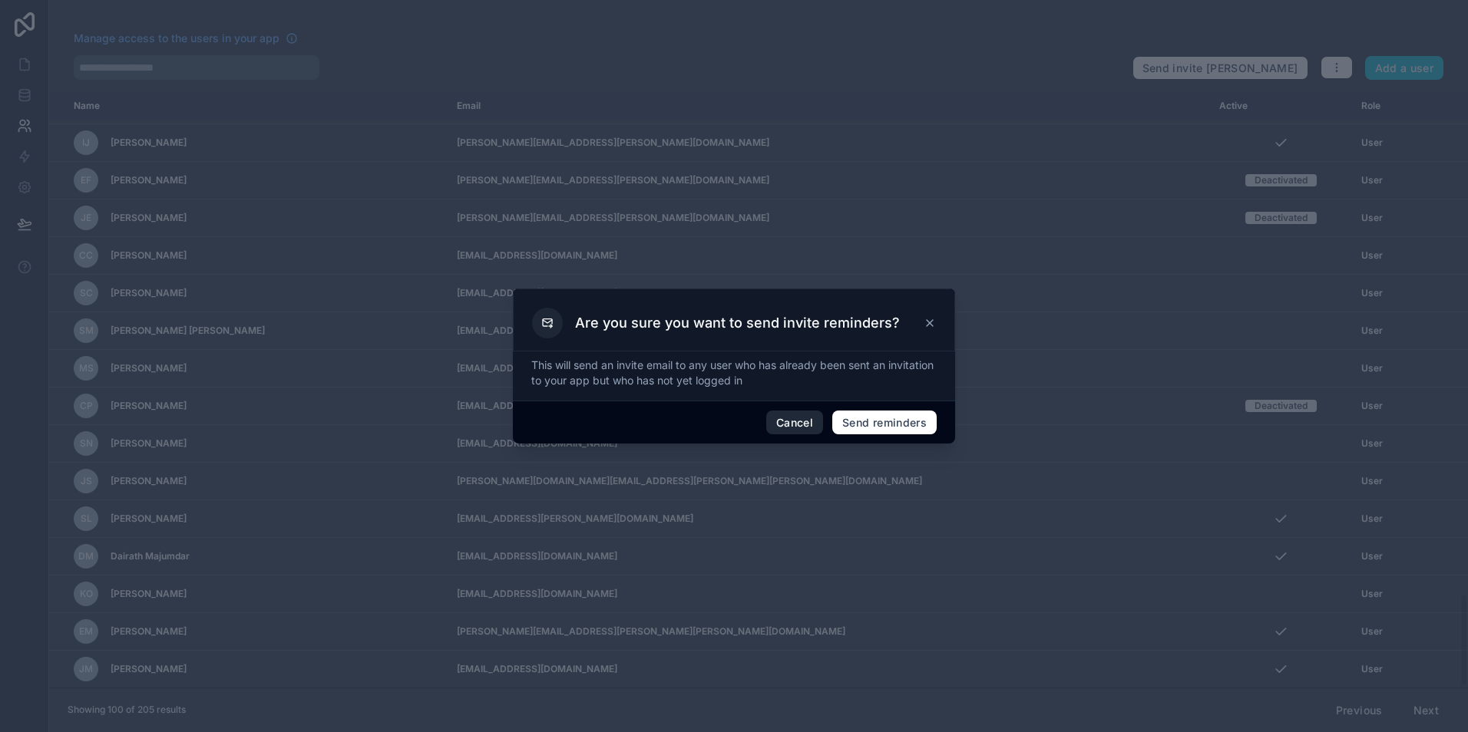
click at [793, 423] on button "Cancel" at bounding box center [794, 423] width 57 height 25
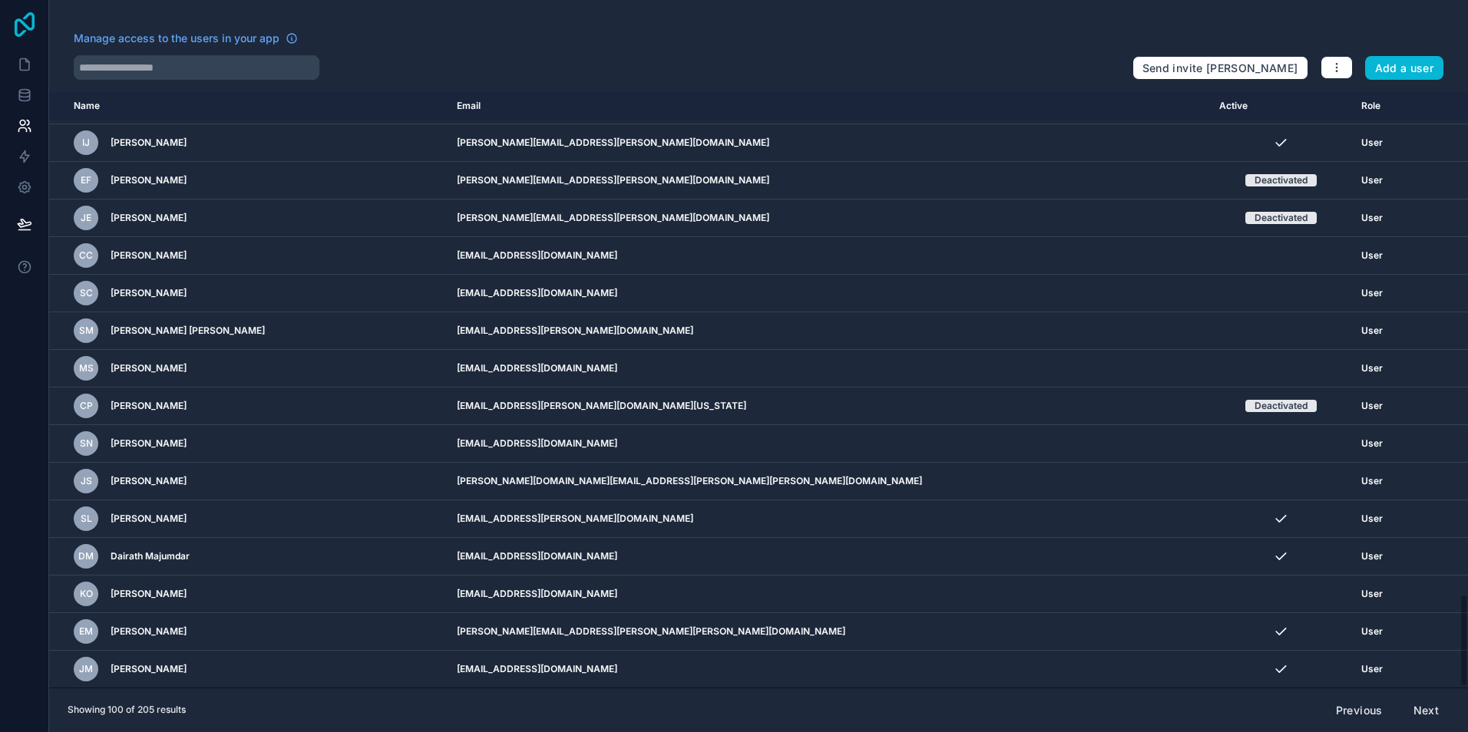
click at [24, 28] on icon at bounding box center [24, 24] width 31 height 25
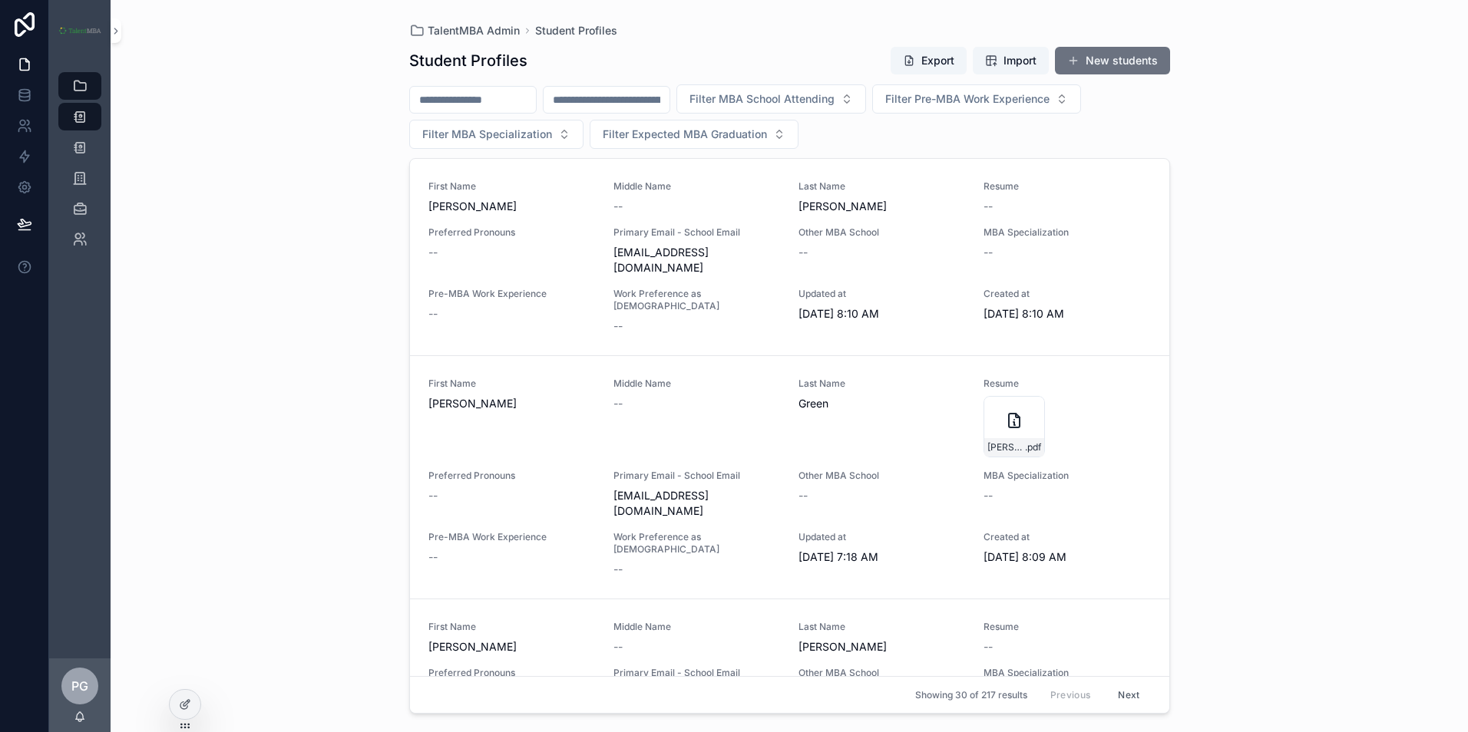
click at [476, 102] on input "scrollable content" at bounding box center [473, 99] width 126 height 21
type input "*******"
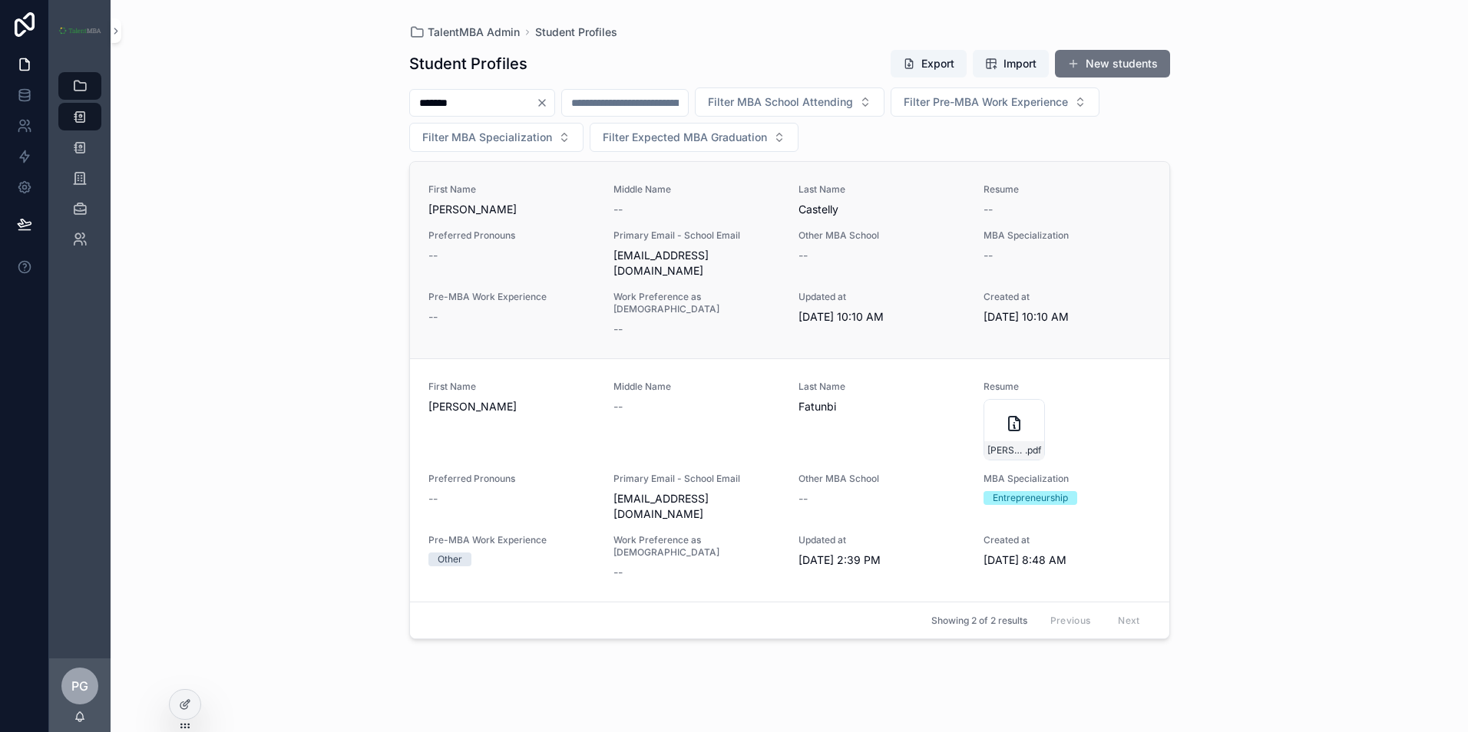
click at [738, 217] on div "First Name Charles Middle Name -- Last Name Castelly Resume -- Preferred Pronou…" at bounding box center [789, 260] width 722 height 154
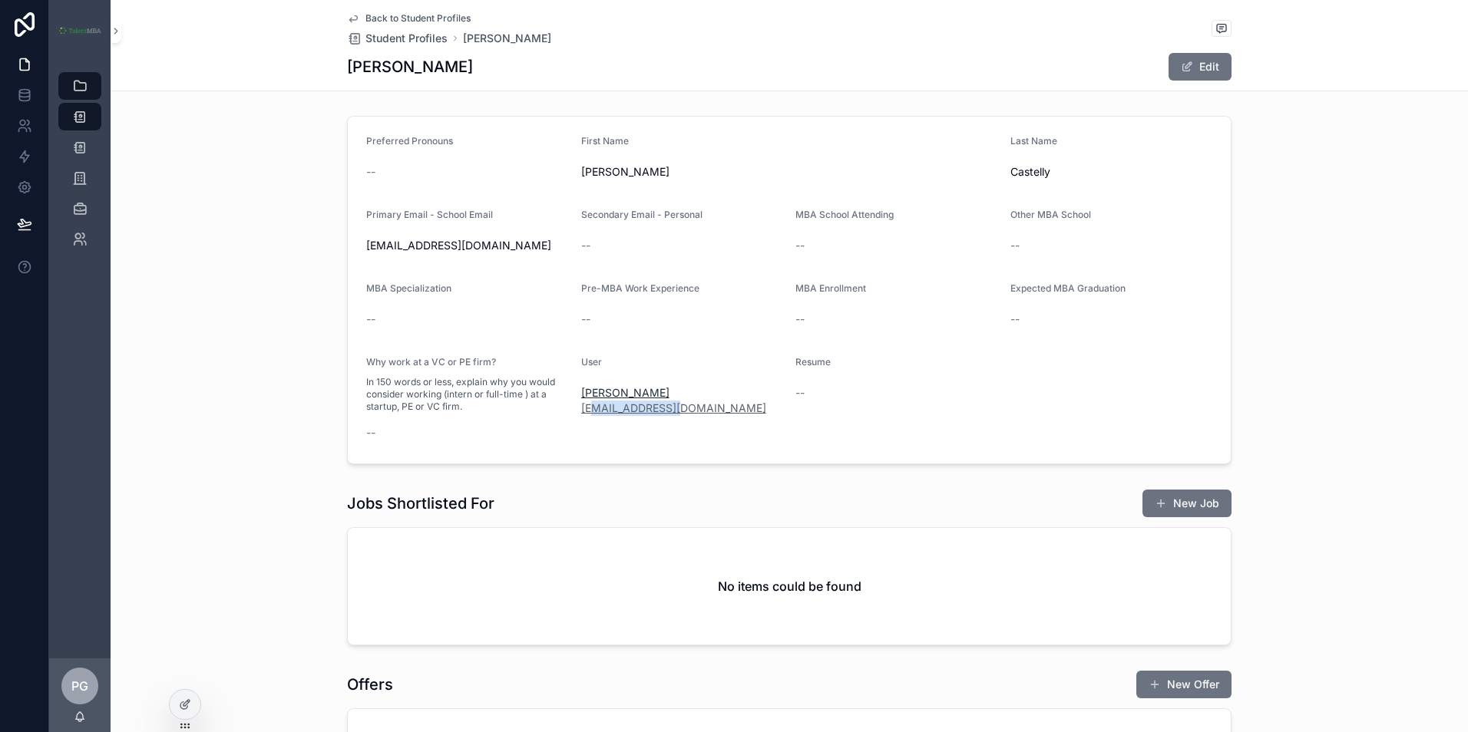
drag, startPoint x: 683, startPoint y: 410, endPoint x: 587, endPoint y: 415, distance: 95.4
click at [587, 415] on div "Charles Castelly ccaste23@umd.edu" at bounding box center [682, 400] width 203 height 31
click at [1370, 303] on div "Preferred Pronouns -- First Name Charles Last Name Castelly Primary Email - Sch…" at bounding box center [789, 290] width 1357 height 361
